Goal: Browse casually: Explore the website without a specific task or goal

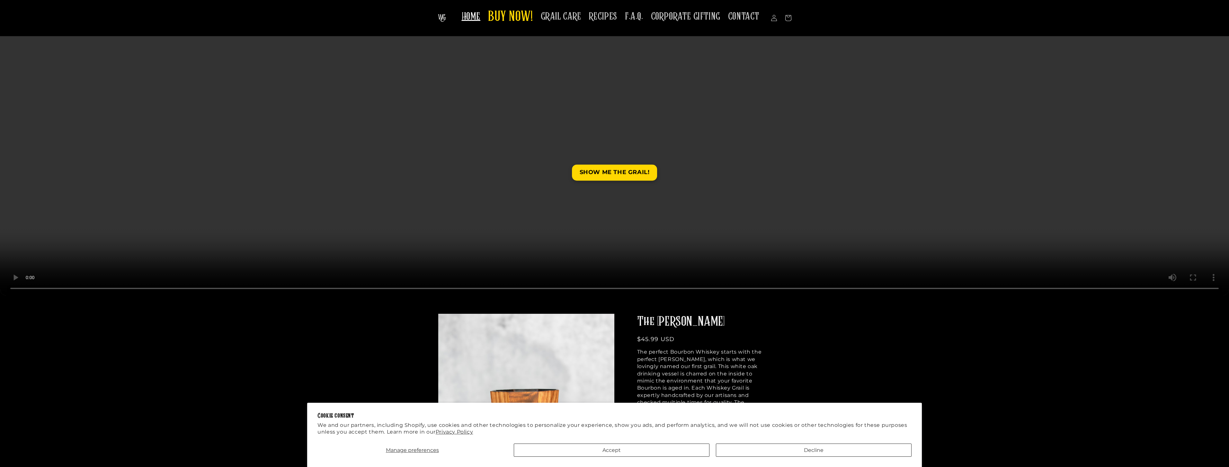
scroll to position [56, 0]
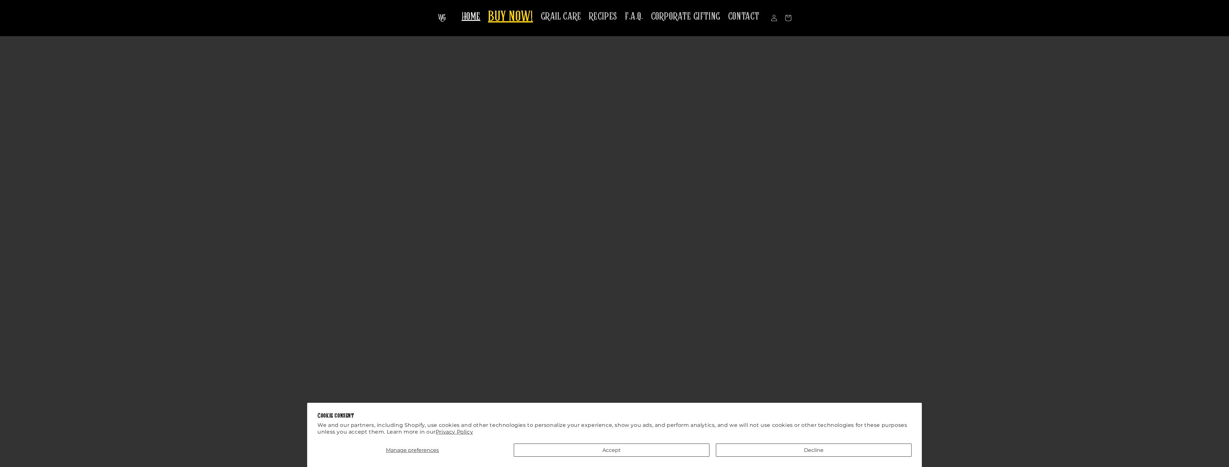
click at [512, 18] on span "BUY NOW!" at bounding box center [510, 17] width 45 height 18
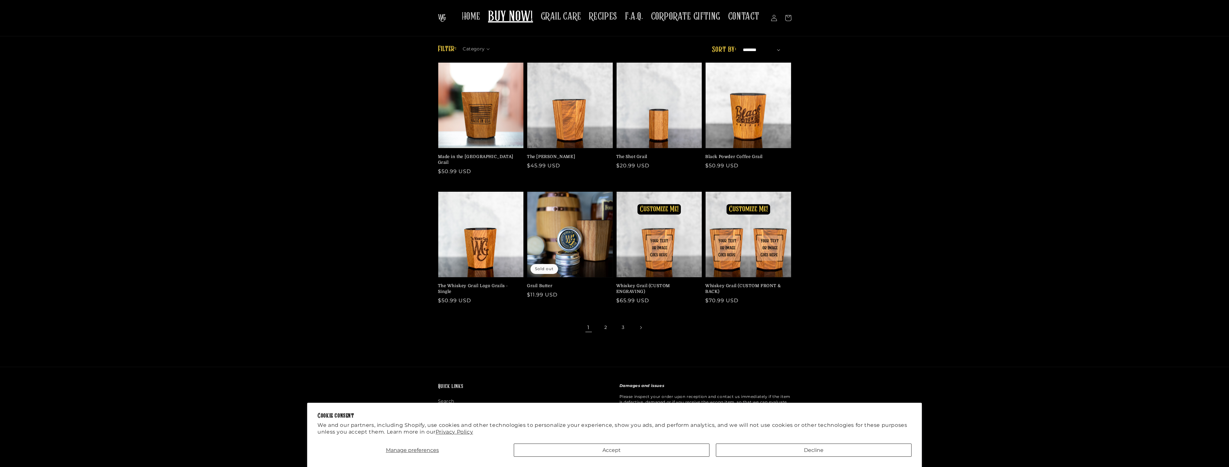
scroll to position [8, 0]
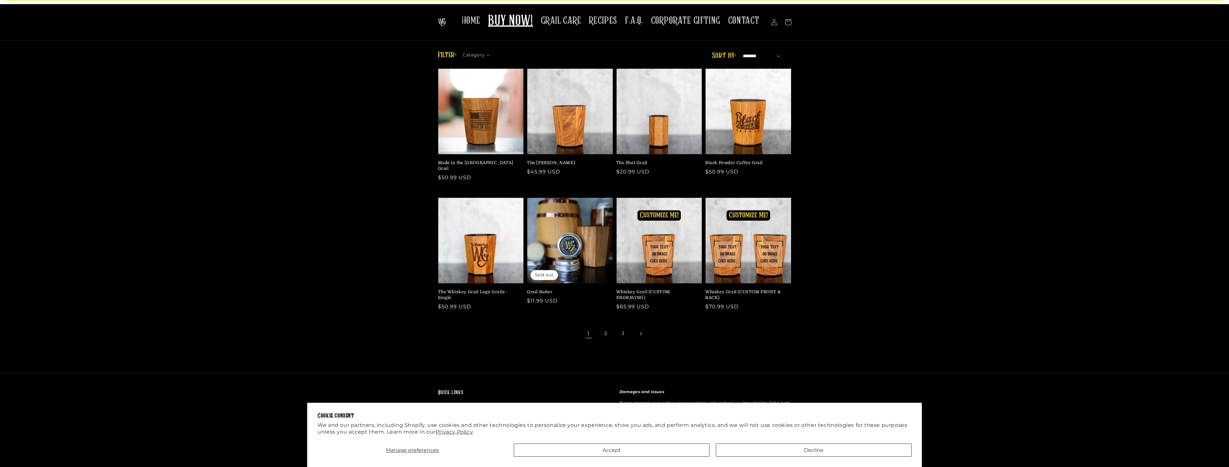
click at [638, 327] on link "Next page" at bounding box center [641, 334] width 14 height 14
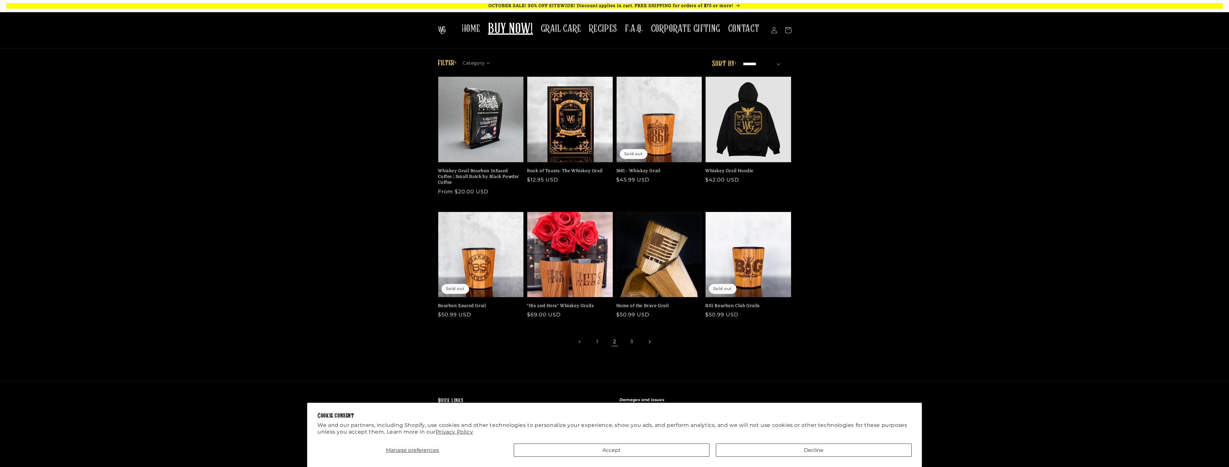
click at [648, 345] on link "Next page" at bounding box center [649, 342] width 14 height 14
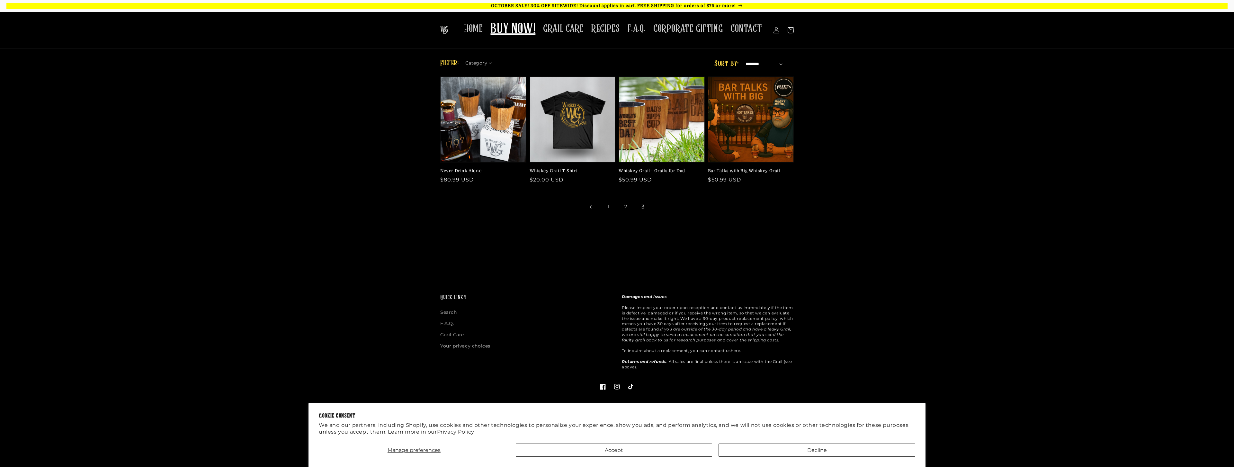
click at [591, 209] on link "Previous page" at bounding box center [591, 207] width 14 height 14
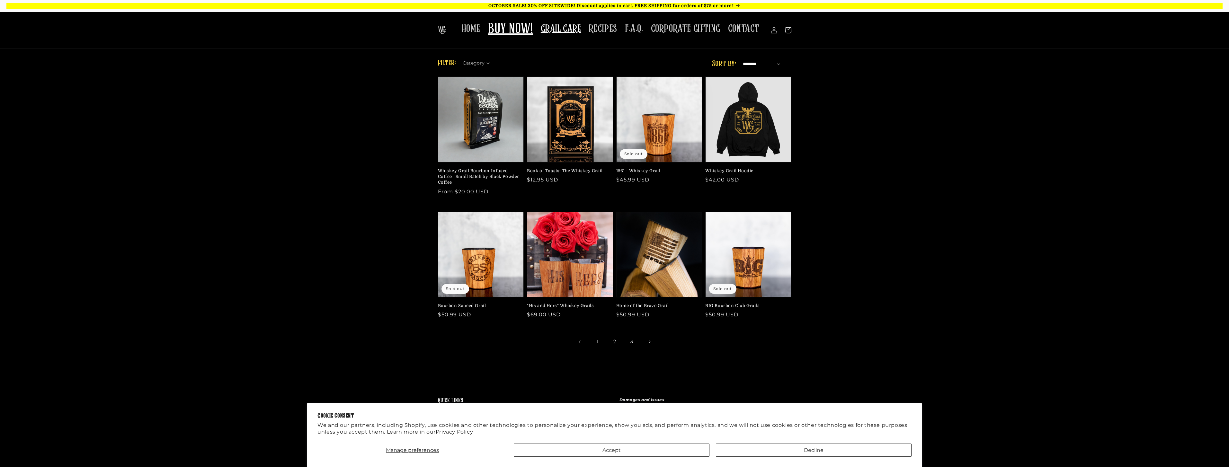
click at [579, 23] on span "GRAIL CARE" at bounding box center [561, 28] width 40 height 13
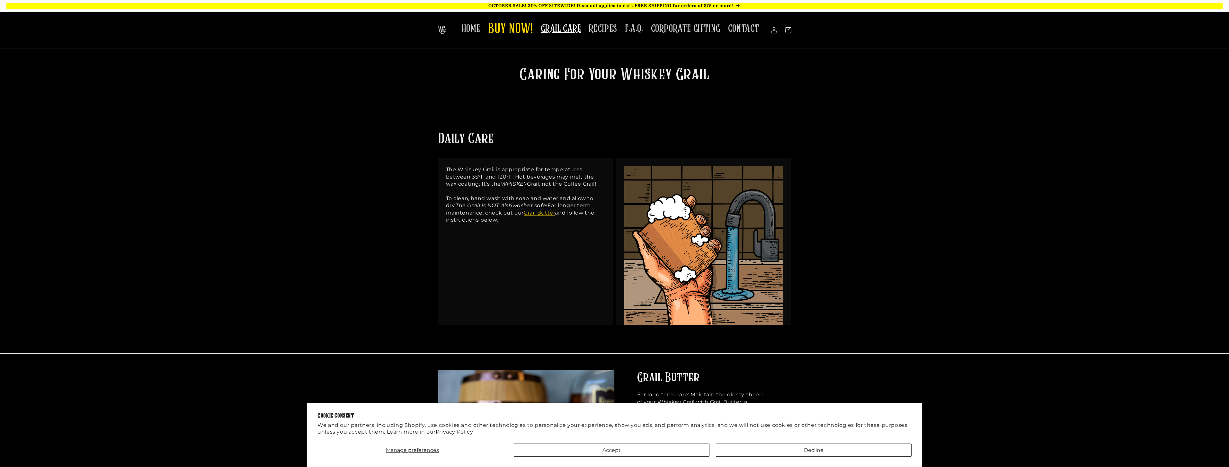
click at [611, 30] on span "RECIPES" at bounding box center [603, 28] width 28 height 13
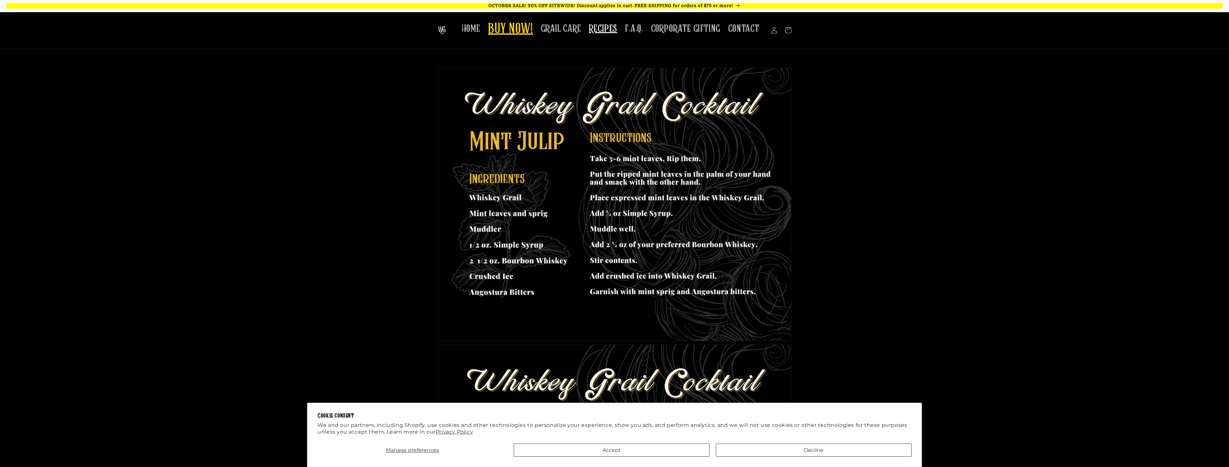
click at [512, 29] on span "BUY NOW!" at bounding box center [510, 30] width 45 height 18
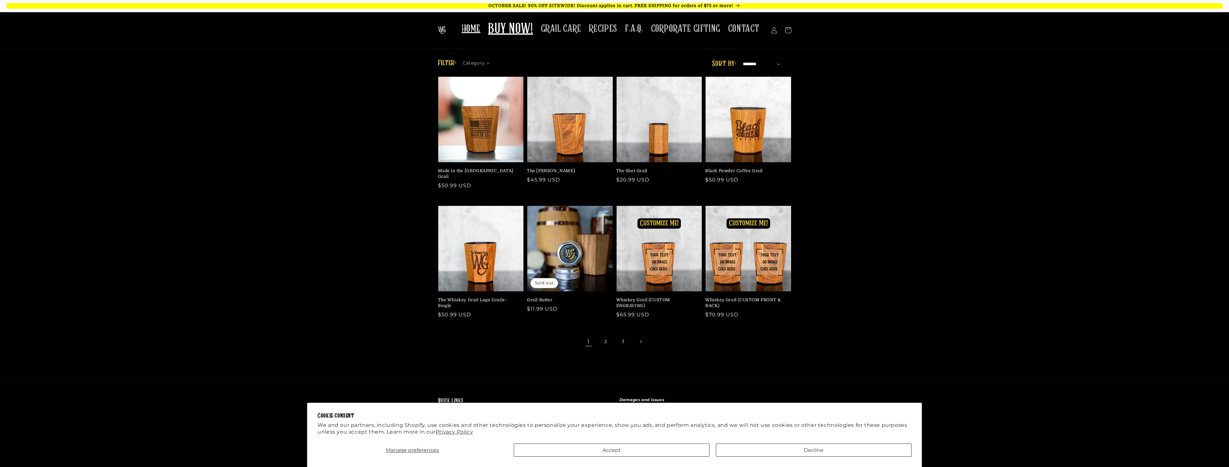
click at [480, 25] on span "HOME" at bounding box center [471, 28] width 19 height 13
